Goal: Task Accomplishment & Management: Use online tool/utility

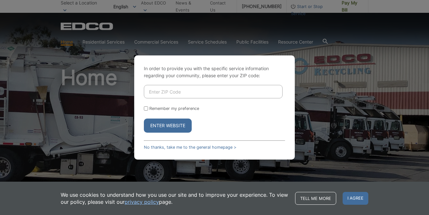
click at [165, 95] on input "Enter ZIP Code" at bounding box center [213, 91] width 139 height 13
type input "92078"
click at [168, 126] on button "Enter Website" at bounding box center [168, 126] width 48 height 14
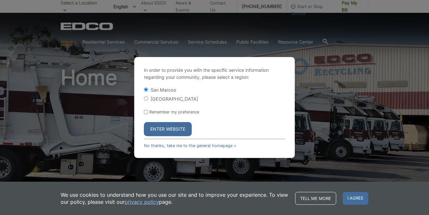
click at [158, 128] on button "Enter Website" at bounding box center [168, 129] width 48 height 14
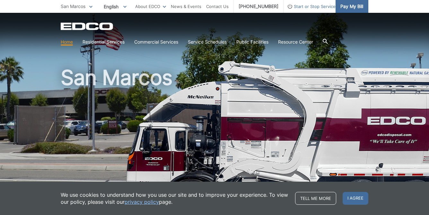
click at [350, 8] on span "Pay My Bill" at bounding box center [351, 6] width 23 height 7
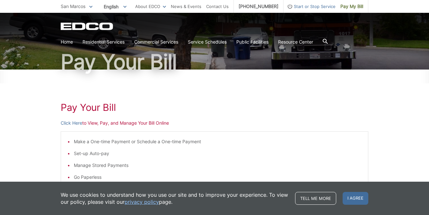
scroll to position [41, 0]
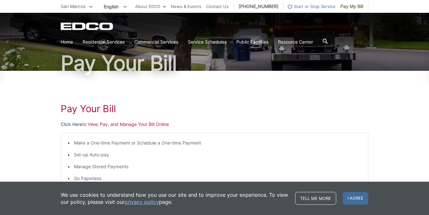
click at [74, 123] on link "Click Here" at bounding box center [71, 124] width 21 height 7
